Goal: Task Accomplishment & Management: Manage account settings

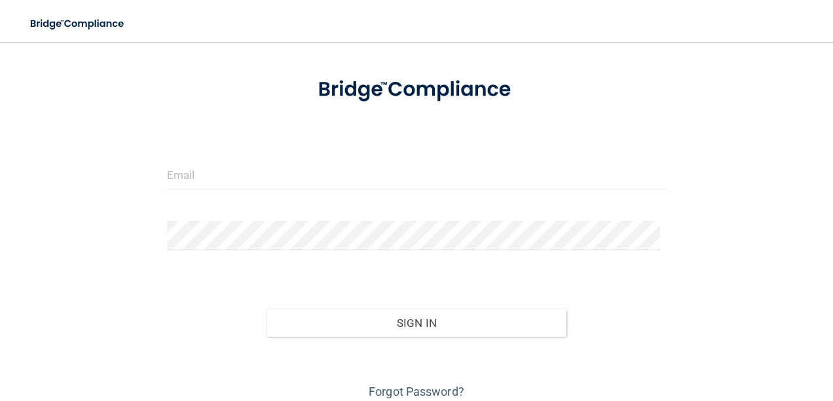
scroll to position [55, 0]
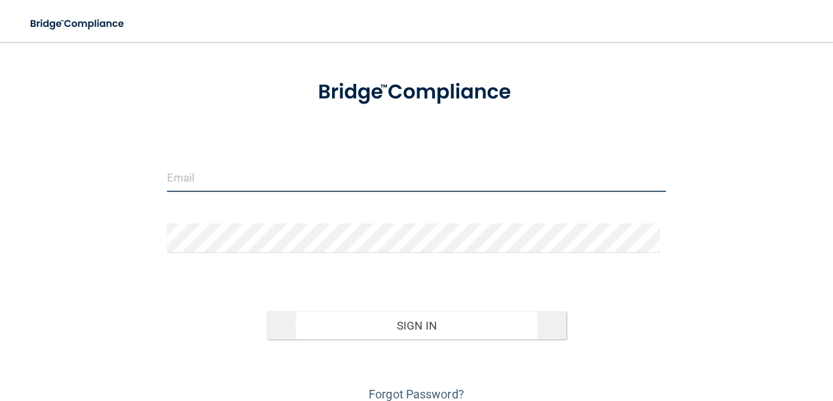
type input "[EMAIL_ADDRESS][DOMAIN_NAME]"
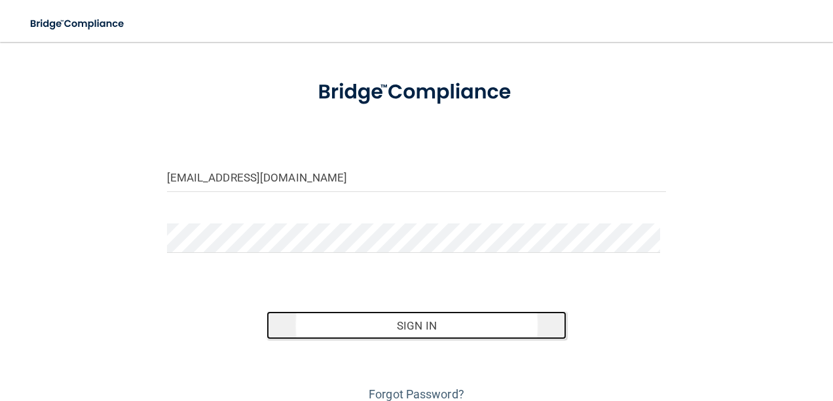
click at [403, 323] on button "Sign In" at bounding box center [417, 325] width 300 height 29
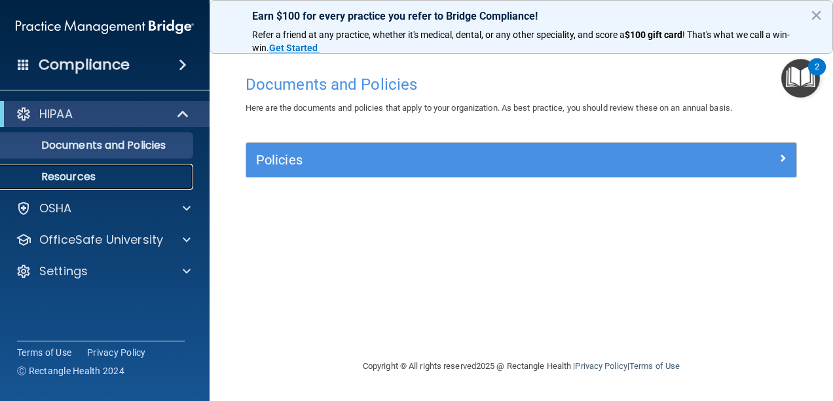
click at [120, 185] on link "Resources" at bounding box center [90, 177] width 206 height 26
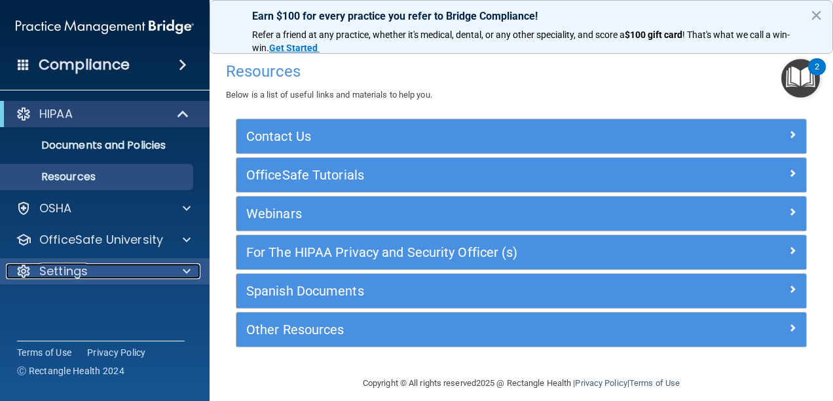
click at [128, 274] on div "Settings" at bounding box center [87, 271] width 162 height 16
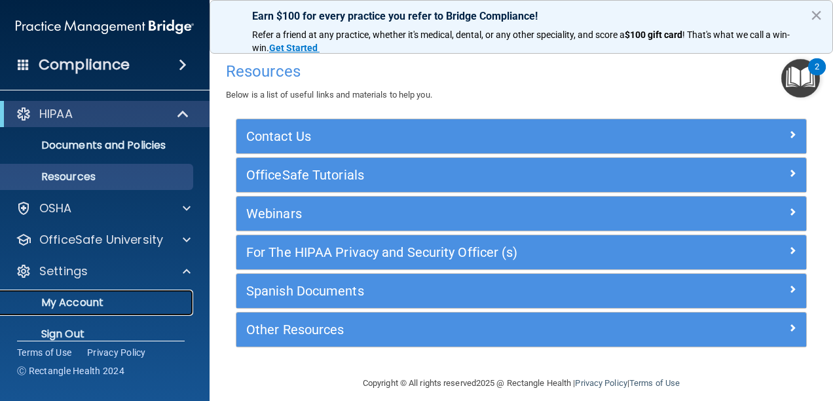
click at [139, 303] on p "My Account" at bounding box center [98, 302] width 179 height 13
